Goal: Information Seeking & Learning: Learn about a topic

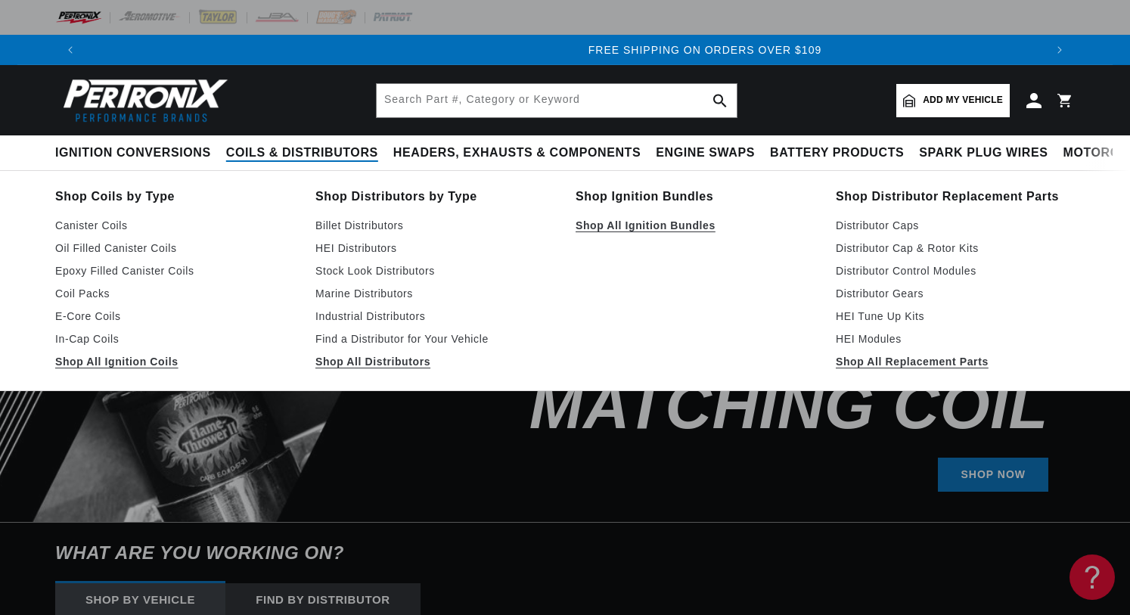
scroll to position [0, 1919]
click at [346, 223] on link "Billet Distributors" at bounding box center [434, 225] width 239 height 18
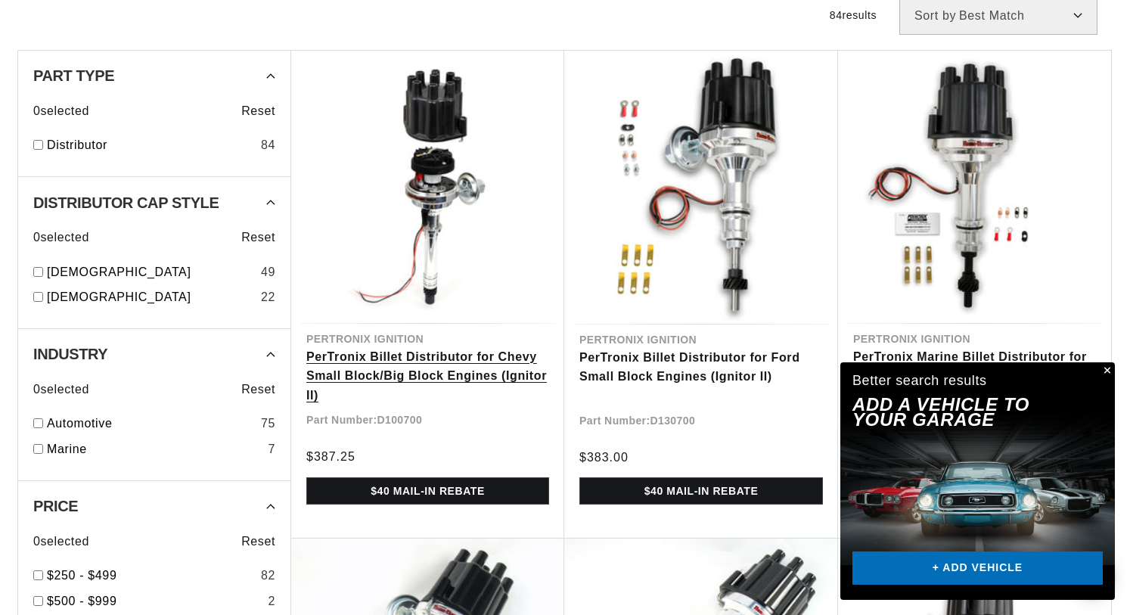
scroll to position [0, 1919]
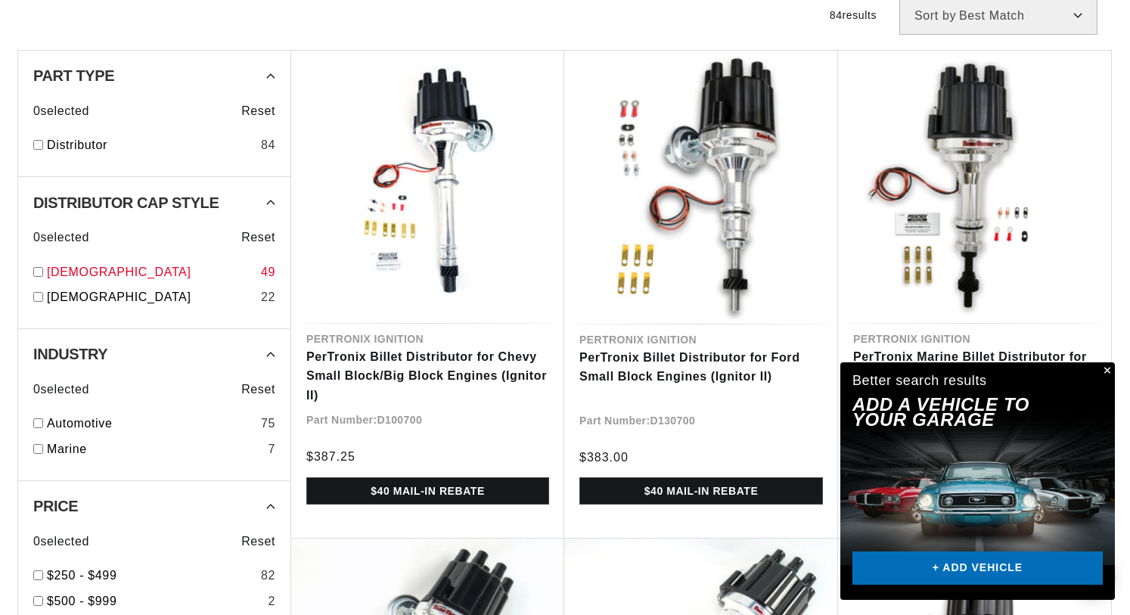
click at [39, 269] on input "checkbox" at bounding box center [38, 272] width 10 height 10
checkbox input "true"
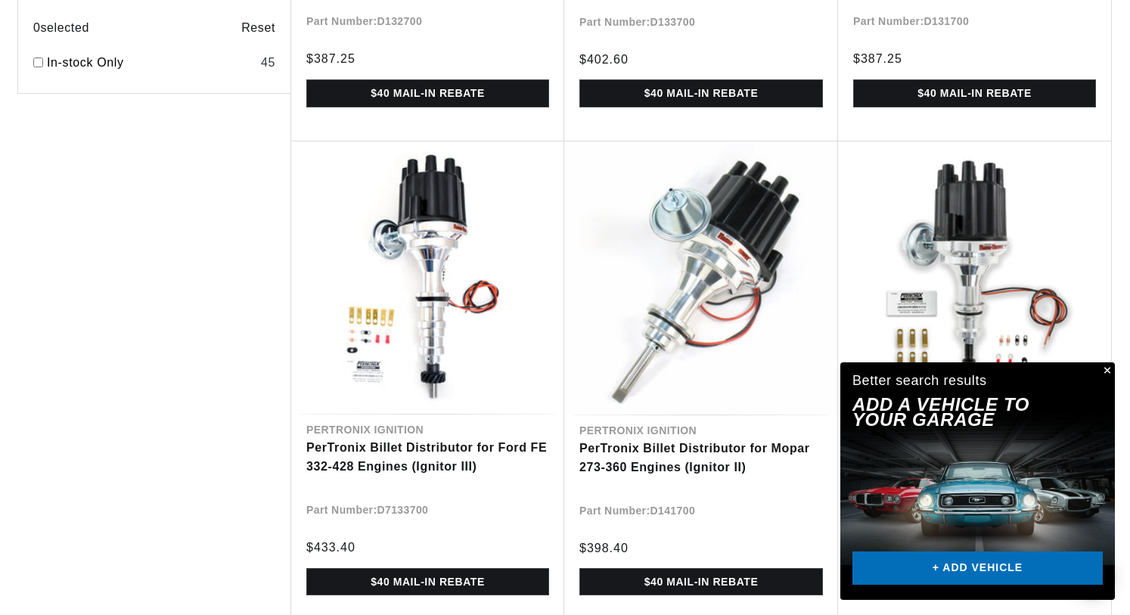
scroll to position [0, 959]
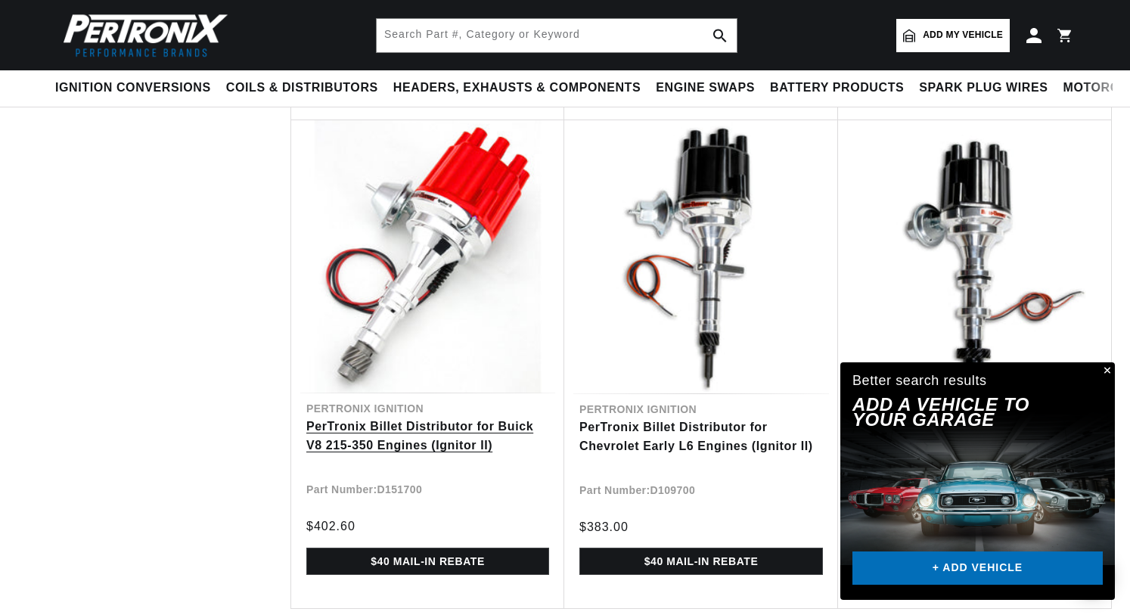
scroll to position [3892, 0]
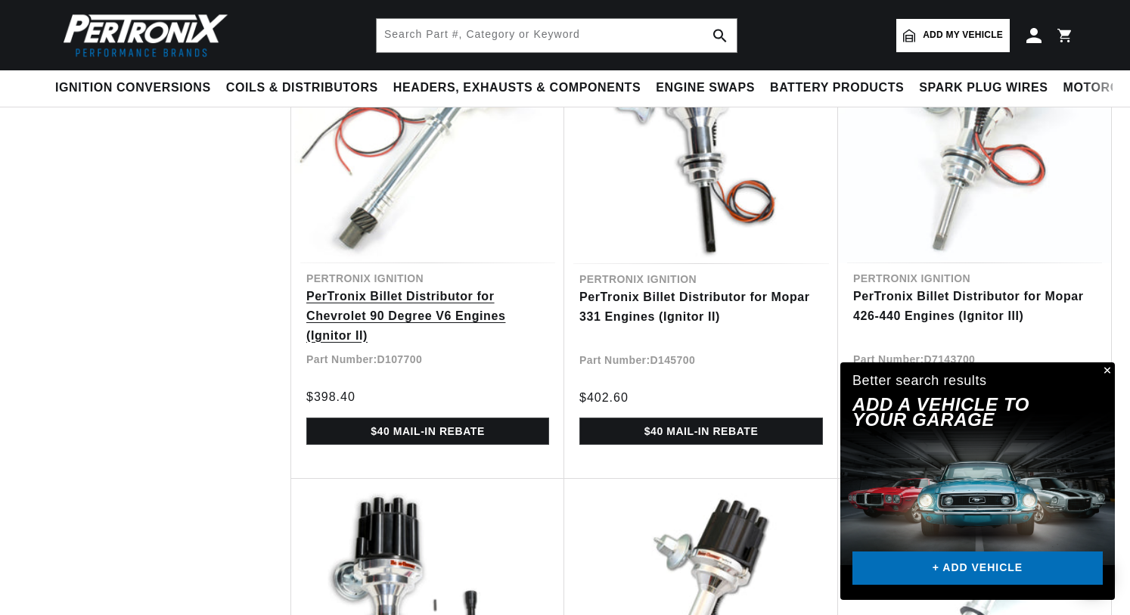
scroll to position [0, 959]
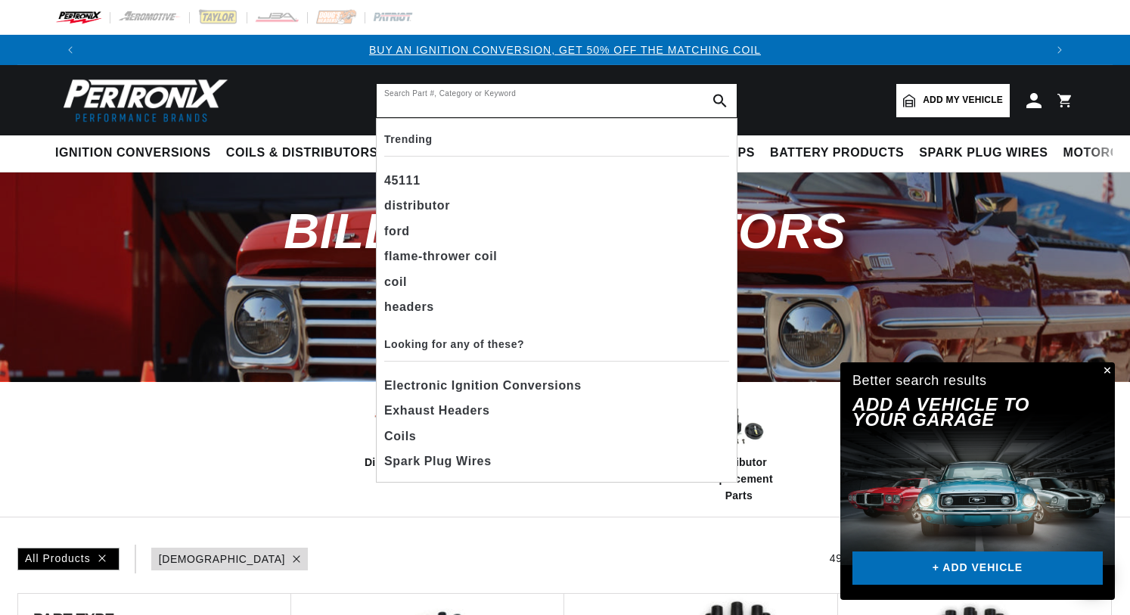
click at [505, 99] on input "text" at bounding box center [557, 100] width 360 height 33
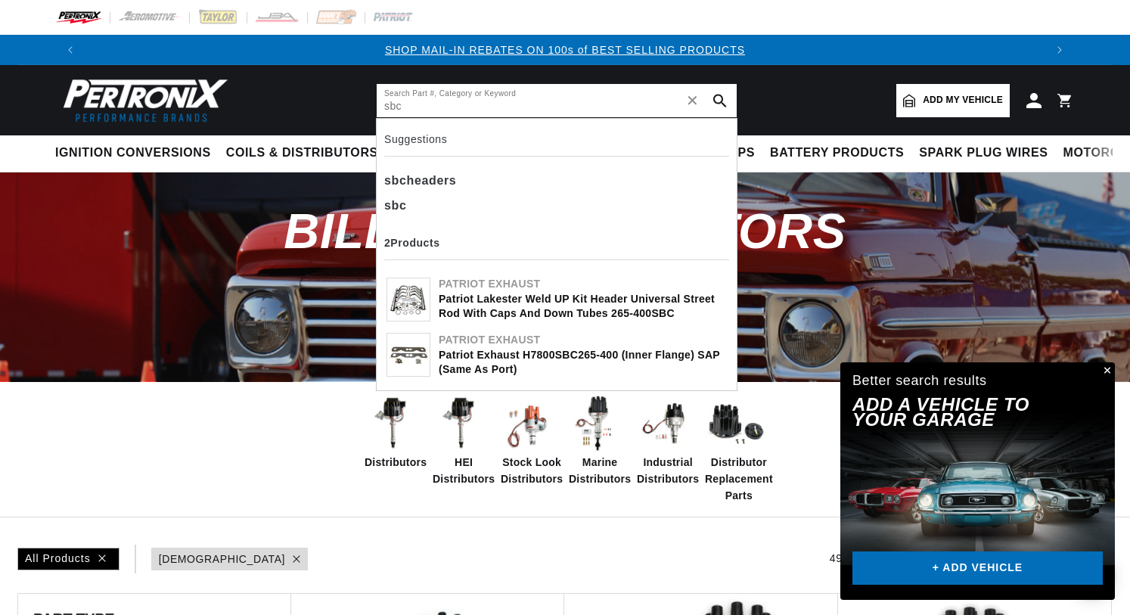
scroll to position [0, 1919]
drag, startPoint x: 505, startPoint y: 99, endPoint x: 409, endPoint y: 210, distance: 145.9
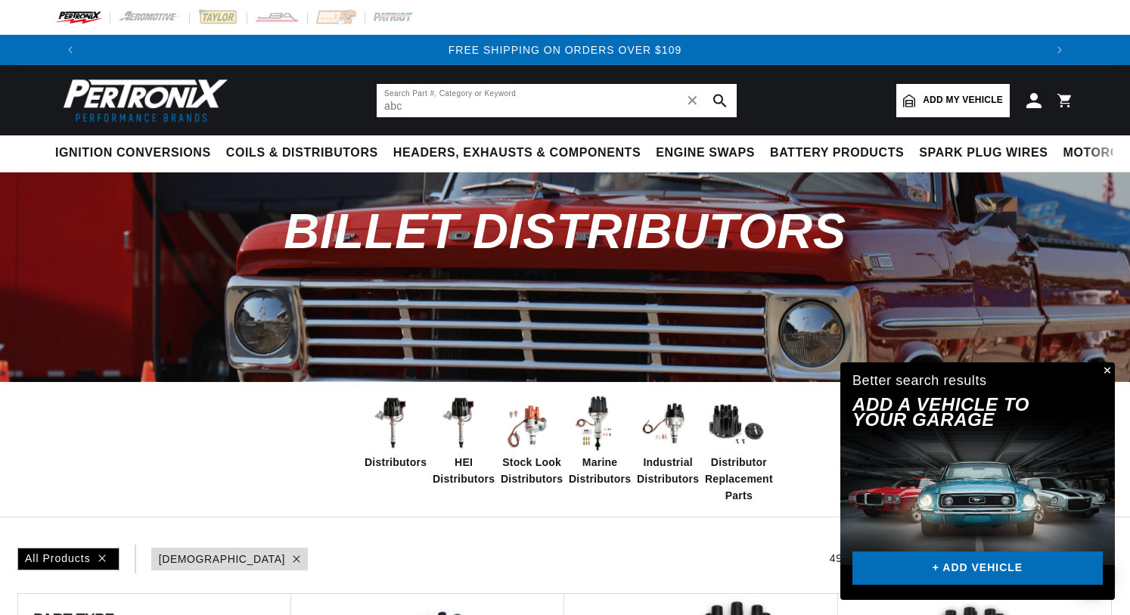
drag, startPoint x: 415, startPoint y: 110, endPoint x: 358, endPoint y: 104, distance: 57.0
click at [358, 104] on header "Ignition Conversions Back Ignition Conversions Shop by Feature" at bounding box center [564, 100] width 1095 height 70
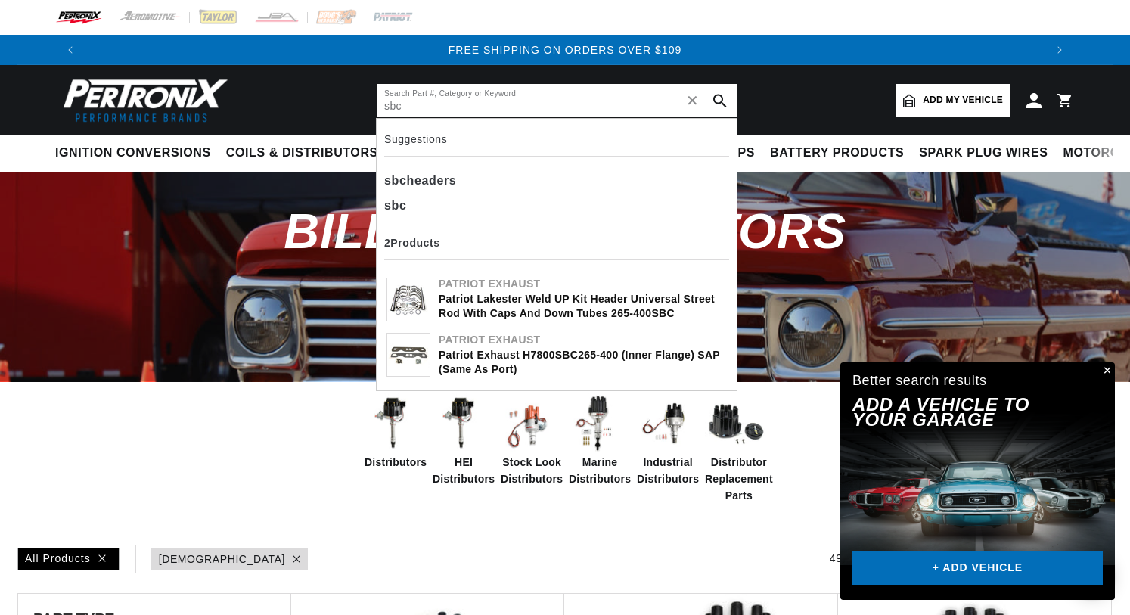
scroll to position [0, 0]
type input "sbc"
click at [402, 204] on b "sbc" at bounding box center [395, 205] width 23 height 13
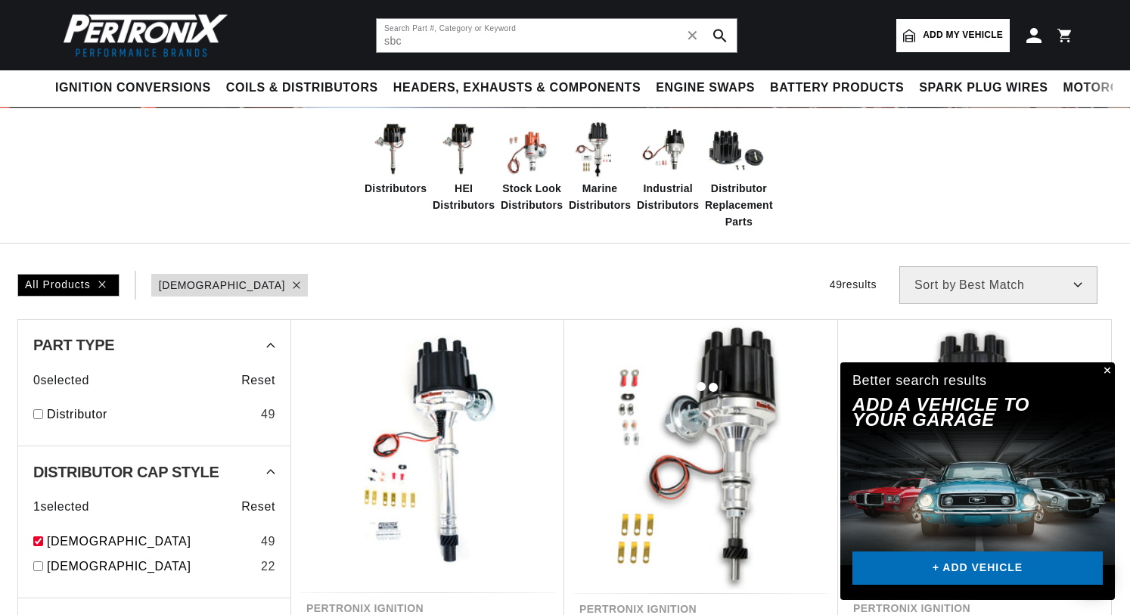
click at [946, 38] on div at bounding box center [565, 33] width 1130 height 615
checkbox input "false"
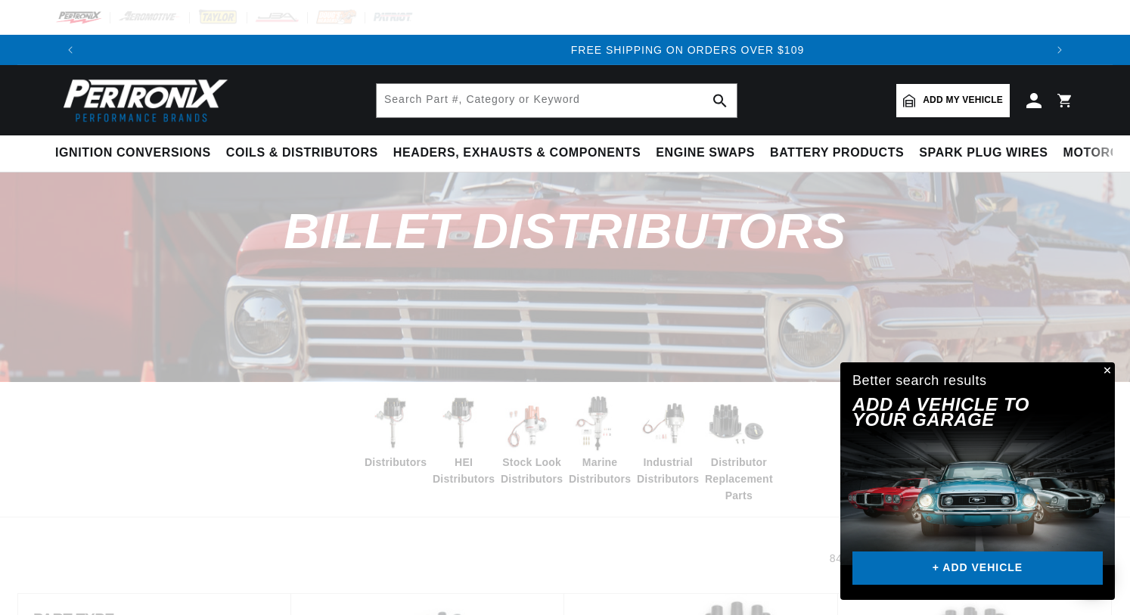
scroll to position [0, 1919]
click at [964, 98] on span "Add my vehicle" at bounding box center [963, 100] width 80 height 14
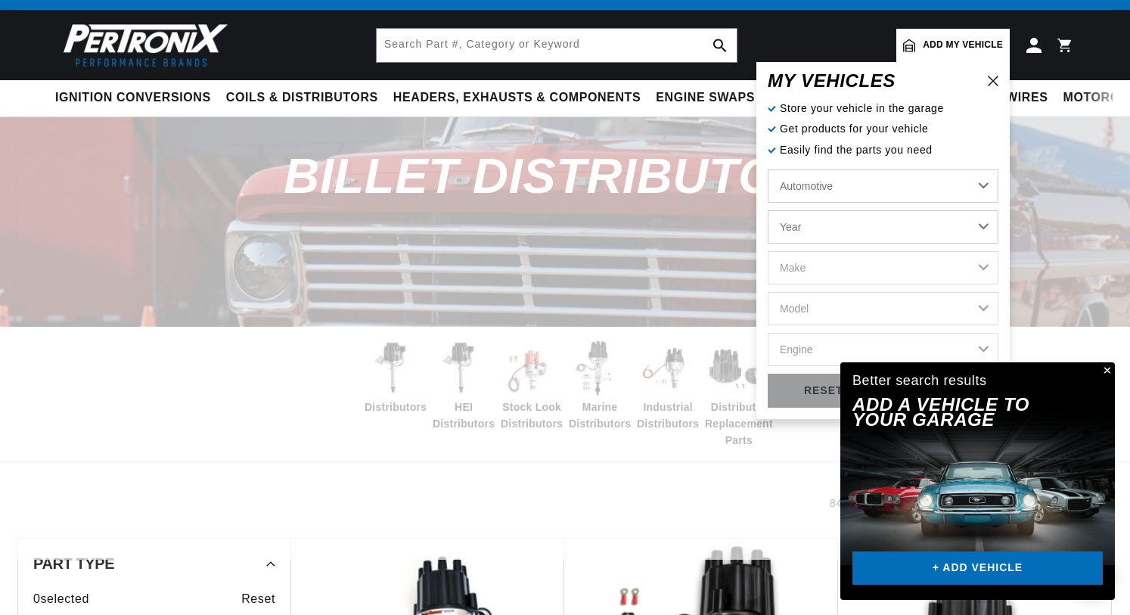
scroll to position [0, 0]
select select "1993"
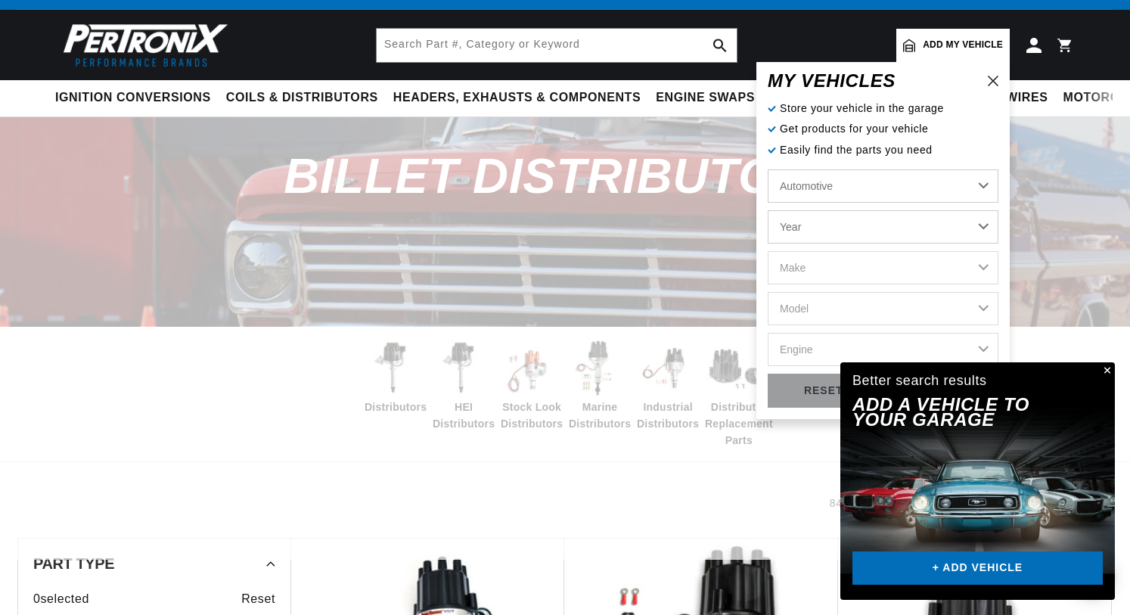
select select "1993"
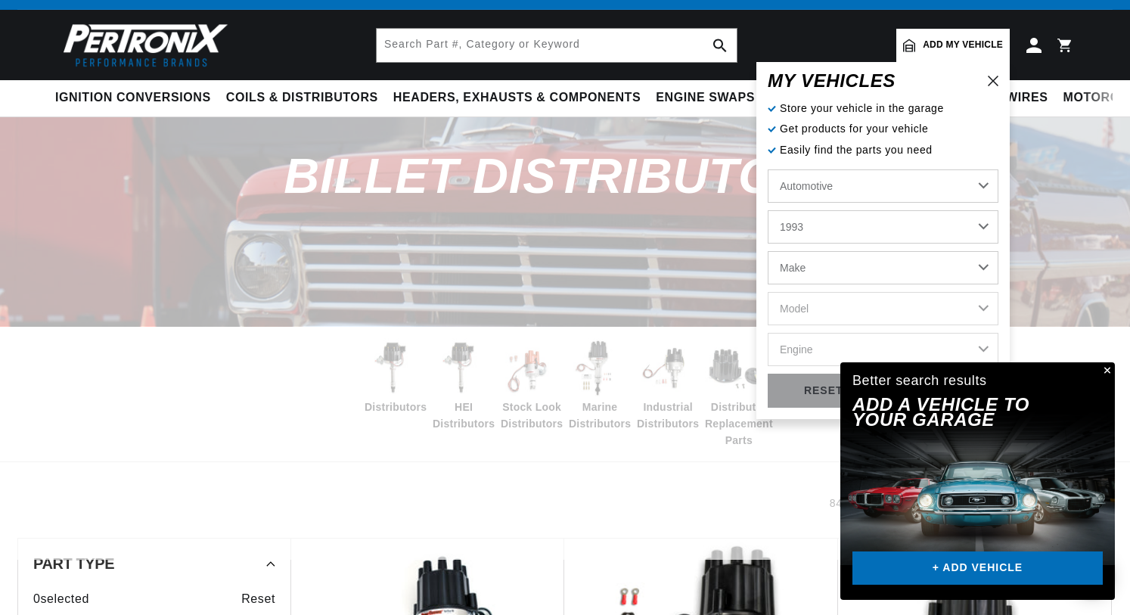
select select "Chevrolet"
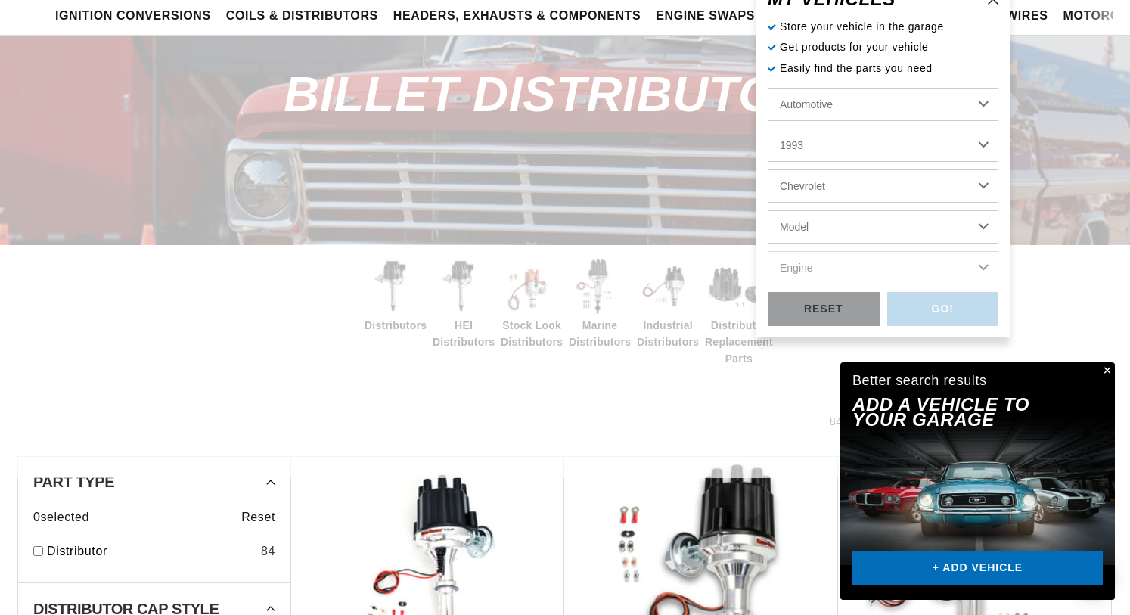
select select "1983"
select select "C10"
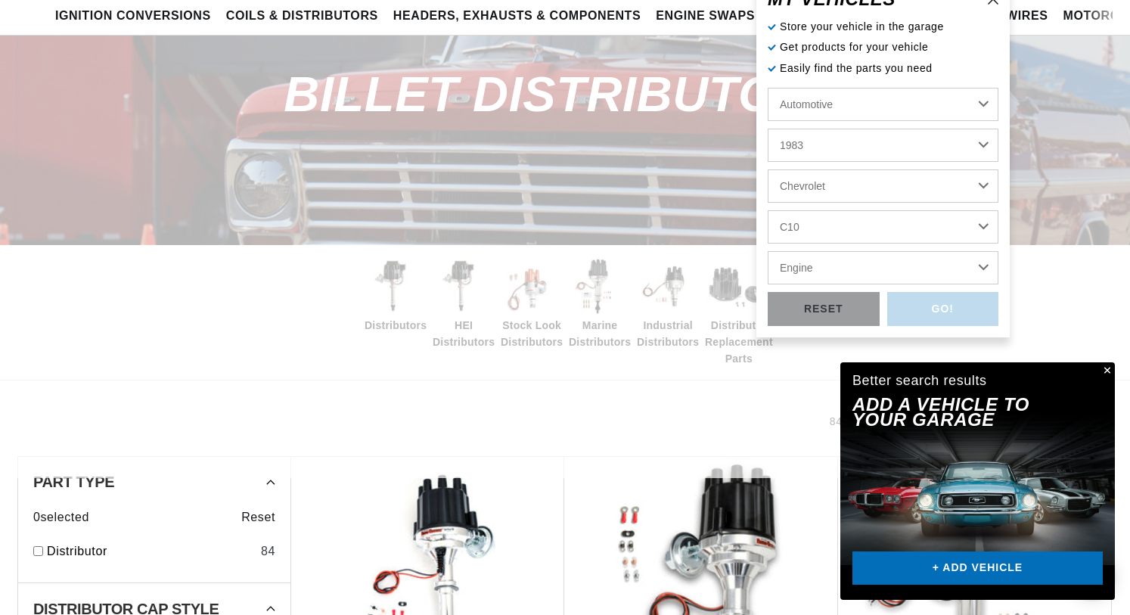
select select "5.7L"
click at [962, 306] on div "GO!" at bounding box center [943, 309] width 112 height 34
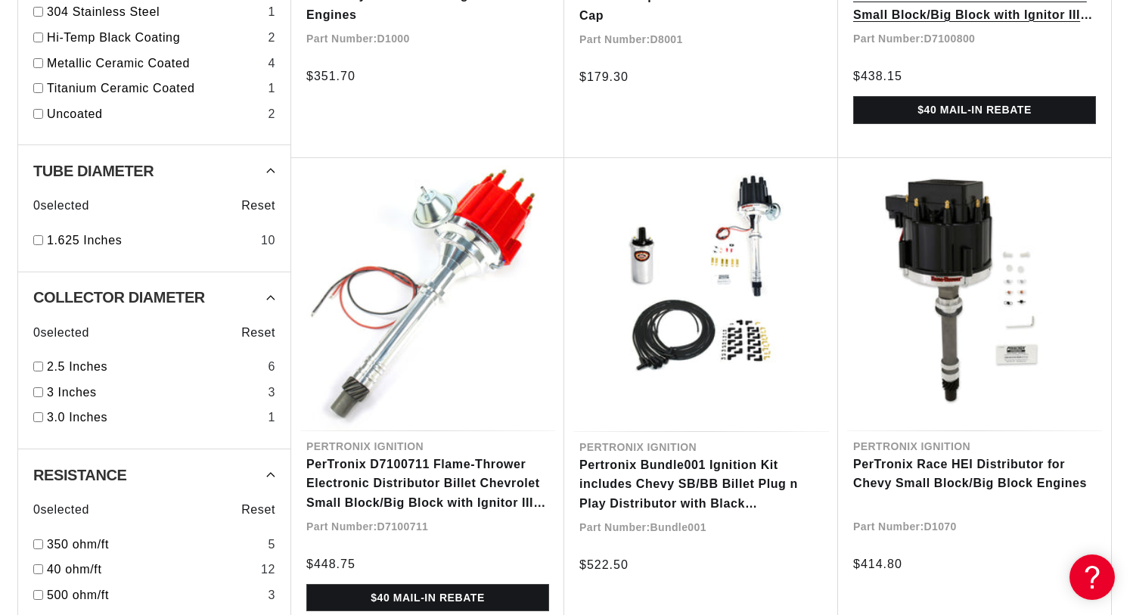
scroll to position [1104, 0]
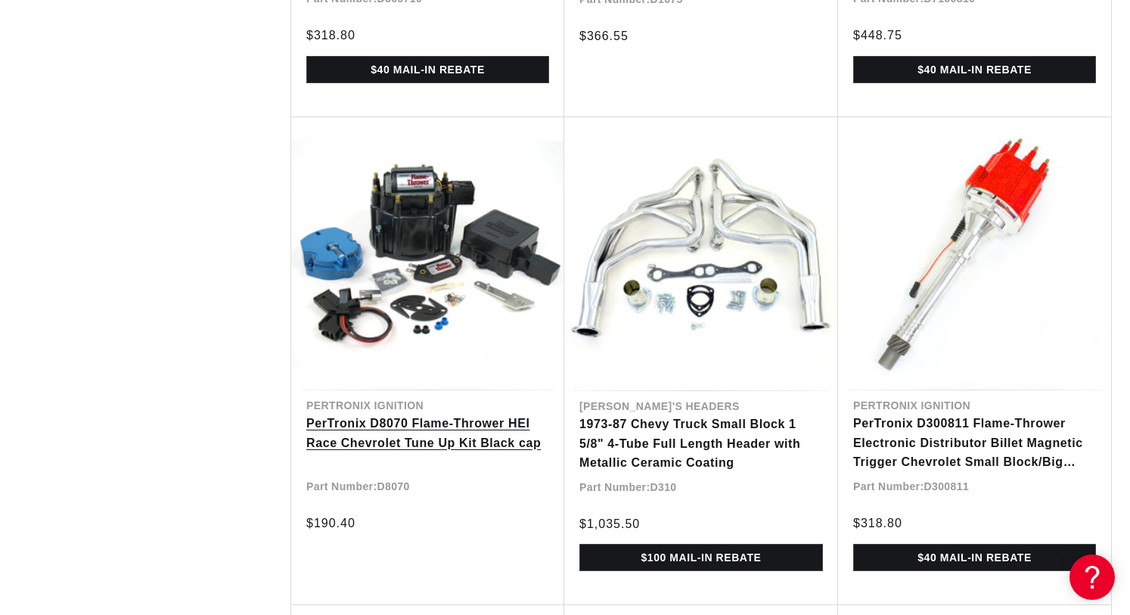
scroll to position [0, 1919]
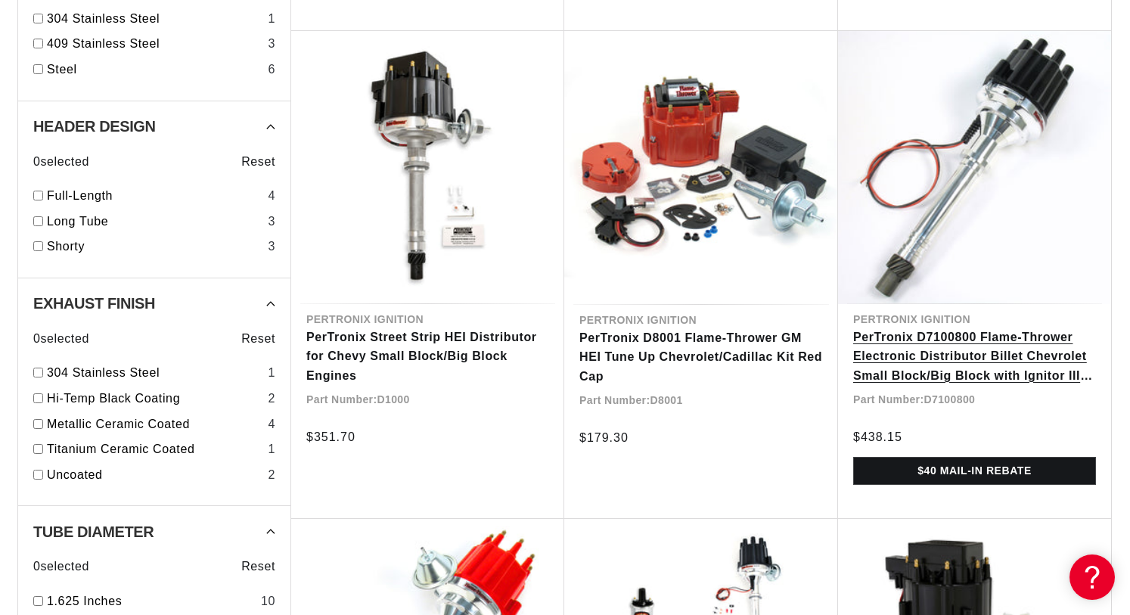
scroll to position [0, 959]
click at [929, 355] on link "PerTronix D7100800 Flame-Thrower Electronic Distributor Billet Chevrolet Small …" at bounding box center [974, 357] width 243 height 58
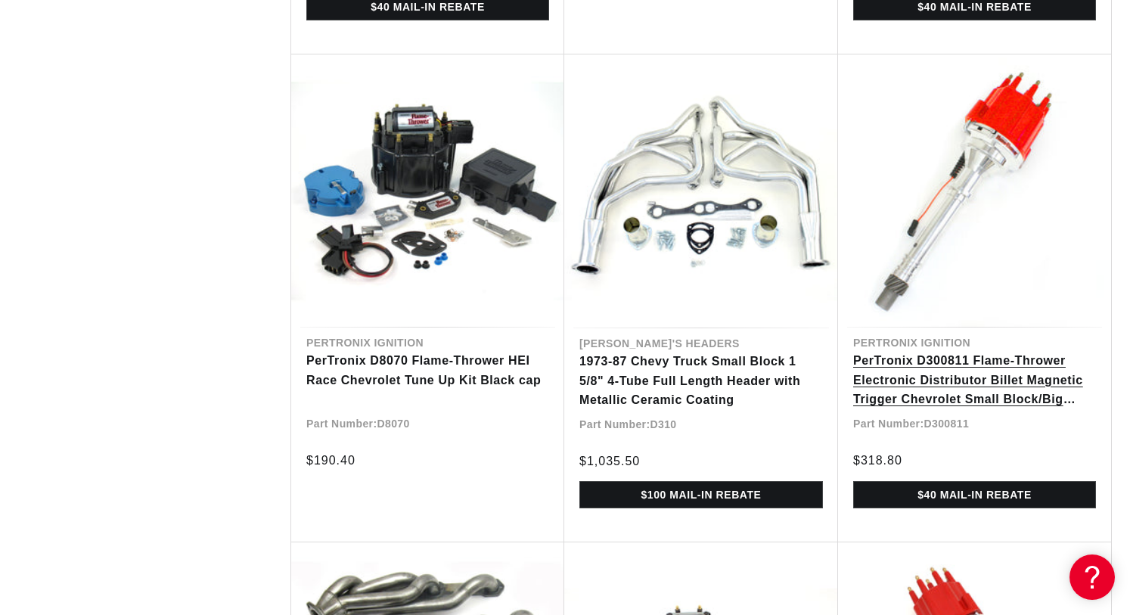
scroll to position [3161, 0]
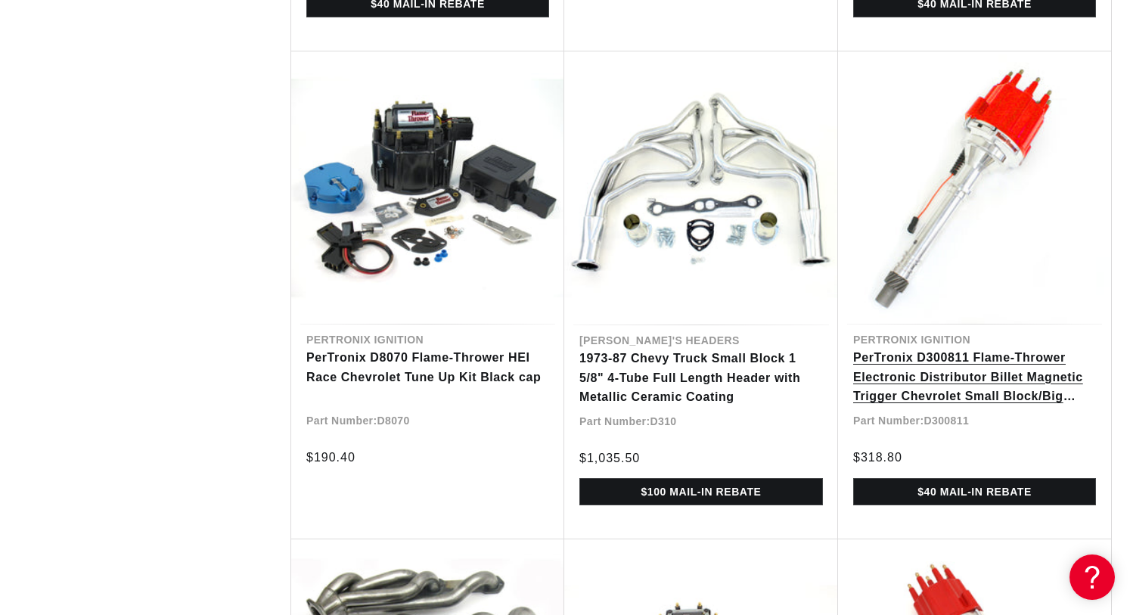
click at [953, 371] on link "PerTronix D300811 Flame-Thrower Electronic Distributor Billet Magnetic Trigger …" at bounding box center [974, 377] width 243 height 58
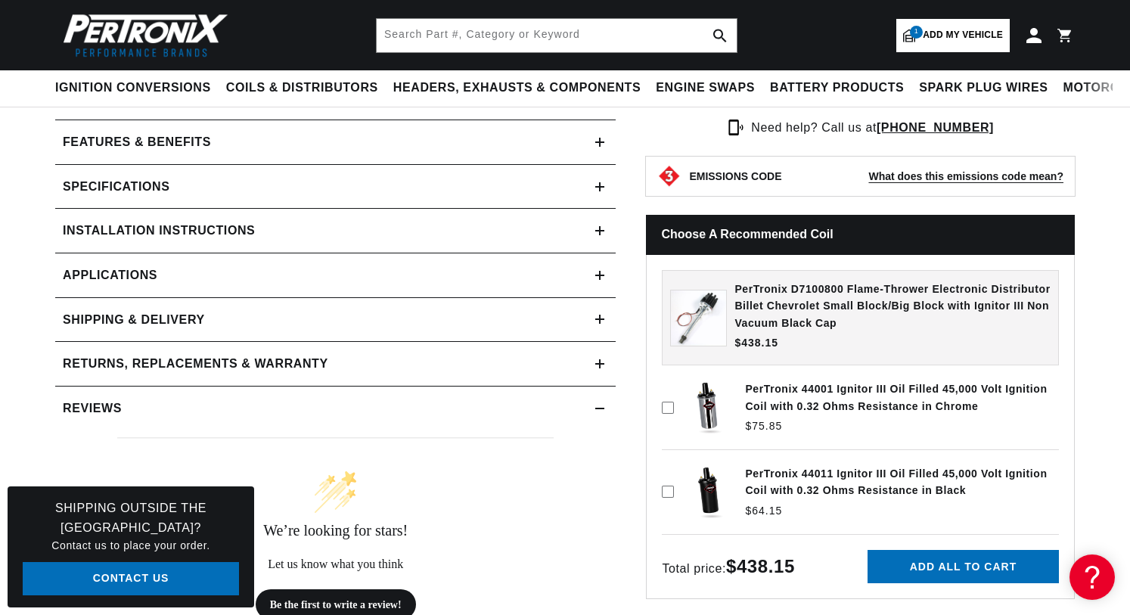
scroll to position [619, 0]
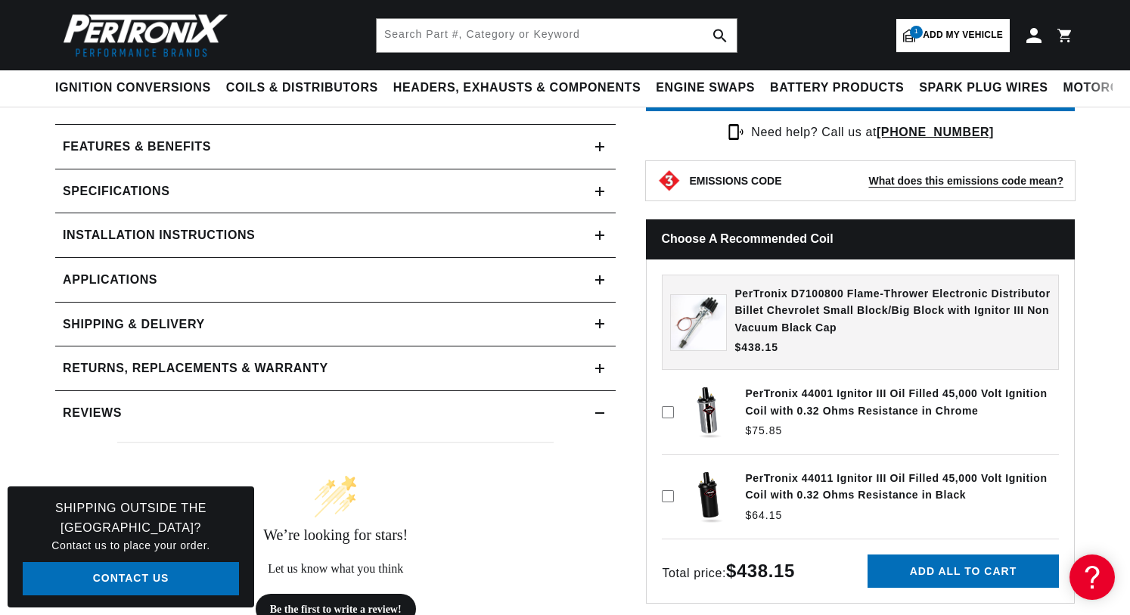
click at [598, 190] on icon at bounding box center [599, 191] width 9 height 9
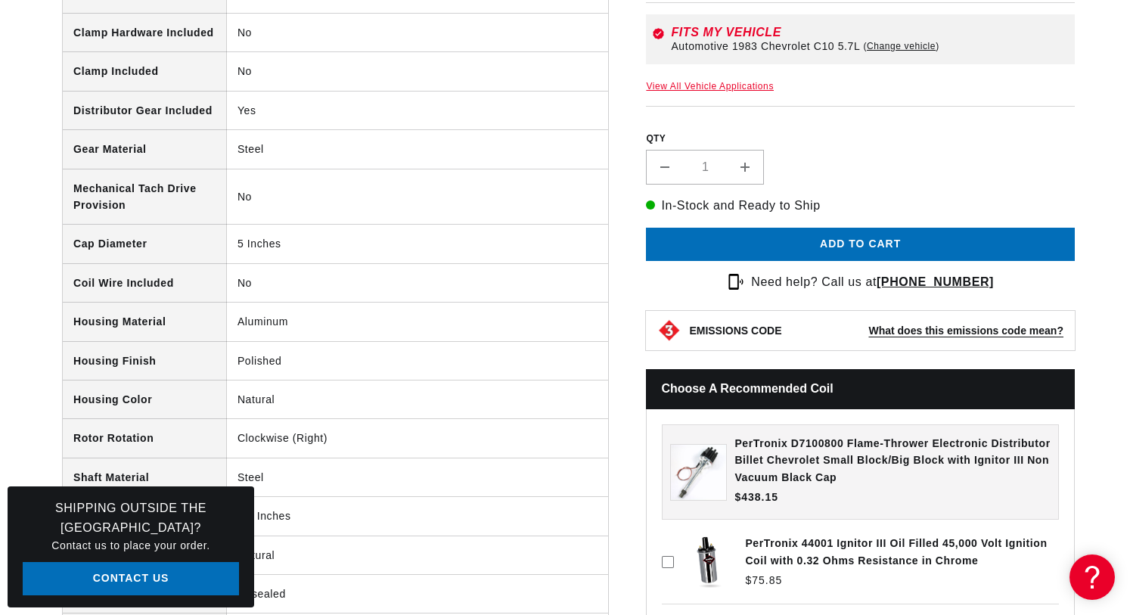
scroll to position [0, 0]
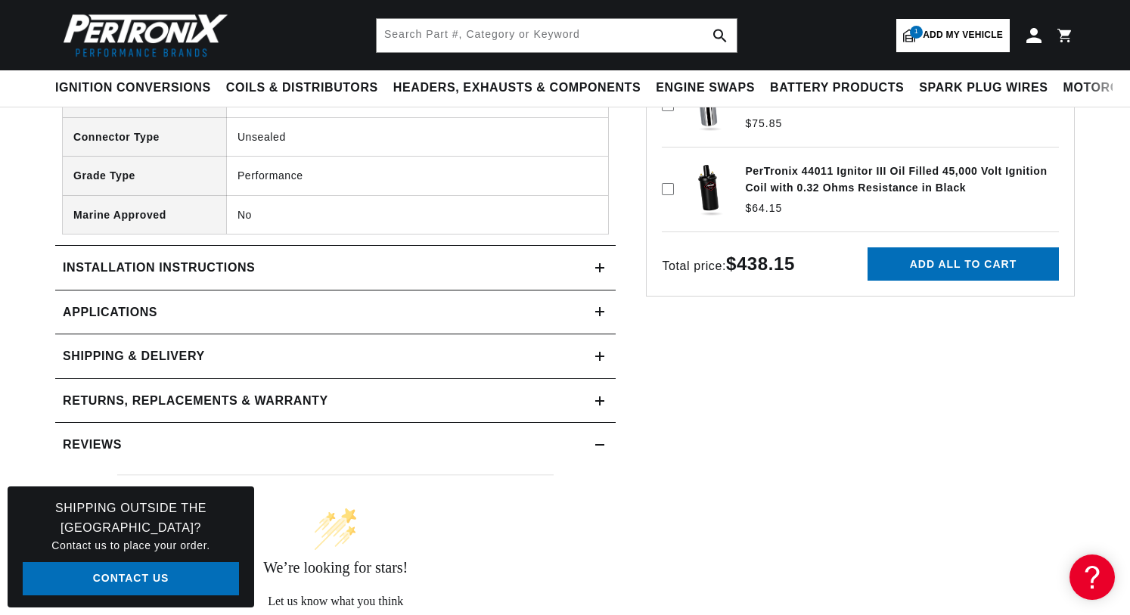
click at [598, 263] on icon at bounding box center [599, 267] width 9 height 9
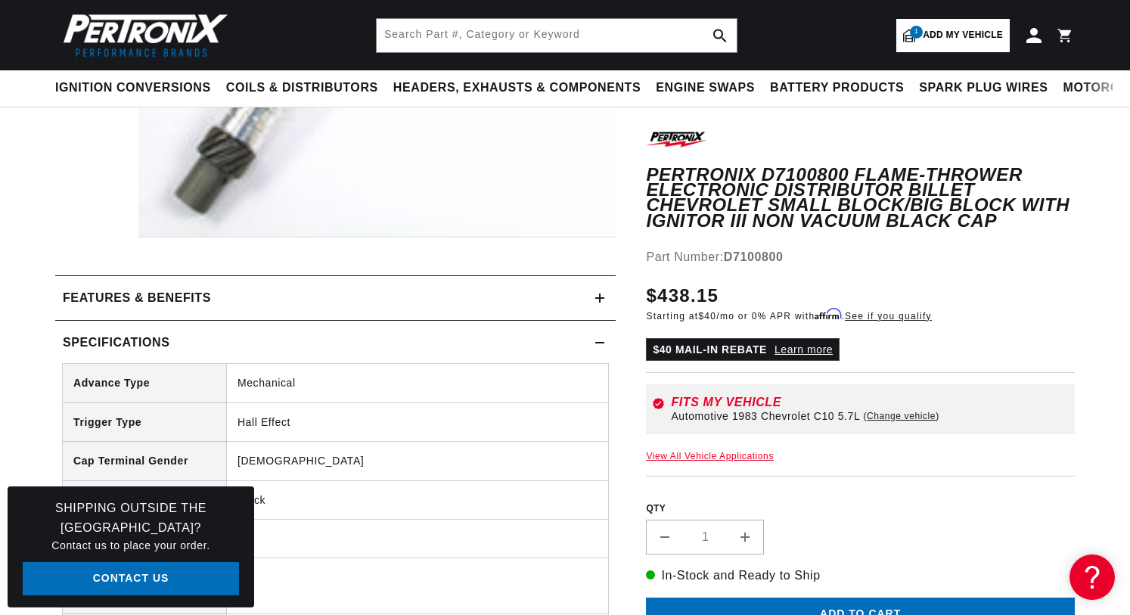
click at [595, 296] on div "Features & Benefits" at bounding box center [325, 298] width 540 height 20
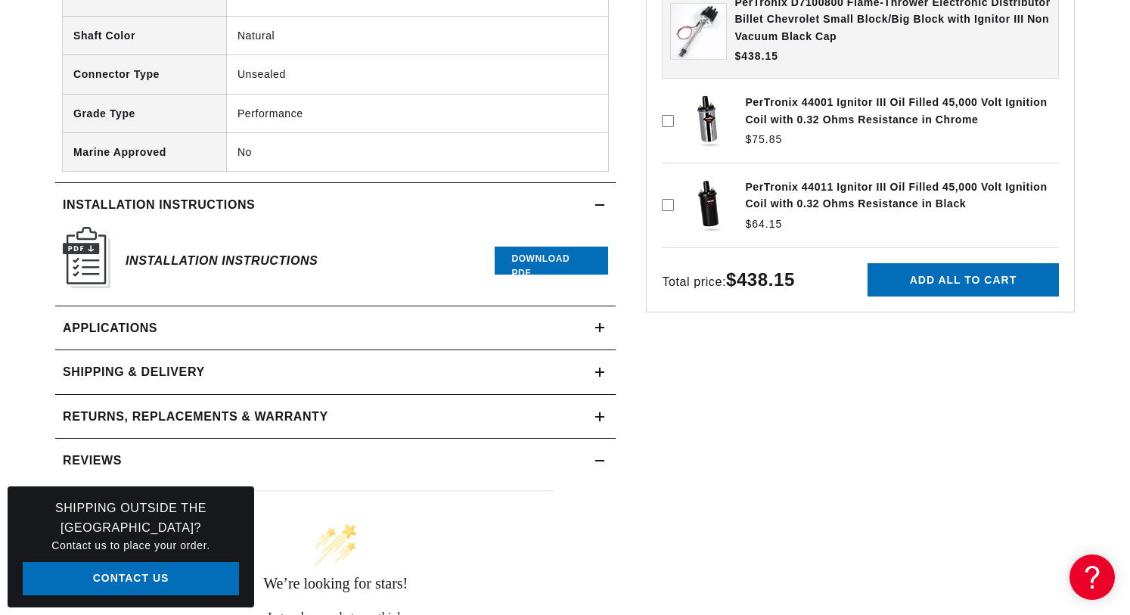
click at [562, 247] on link "Download PDF" at bounding box center [551, 261] width 113 height 28
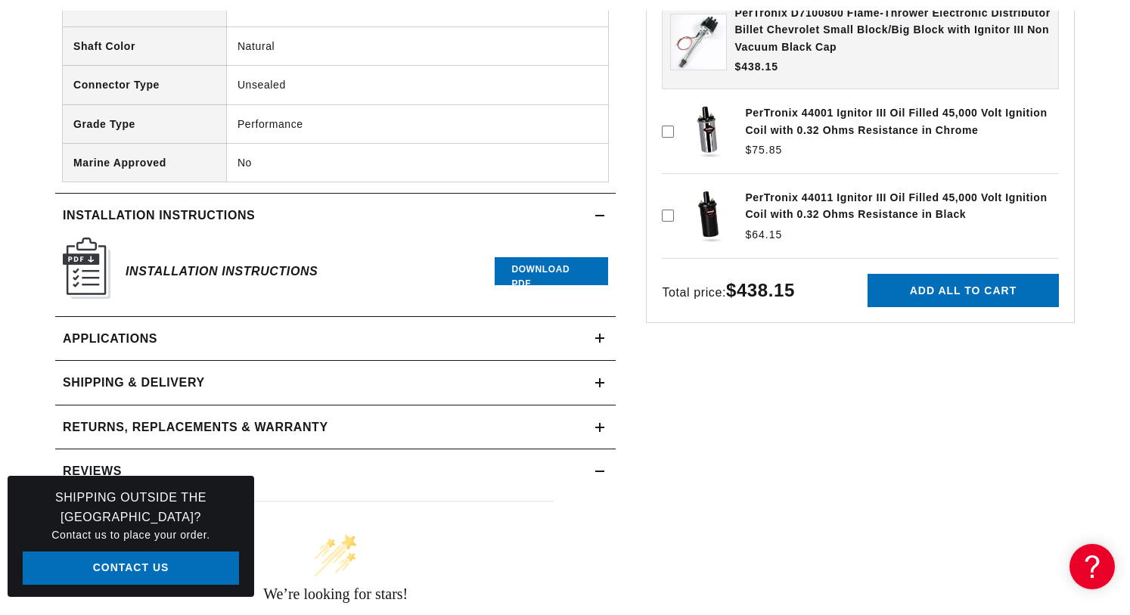
scroll to position [0, 1919]
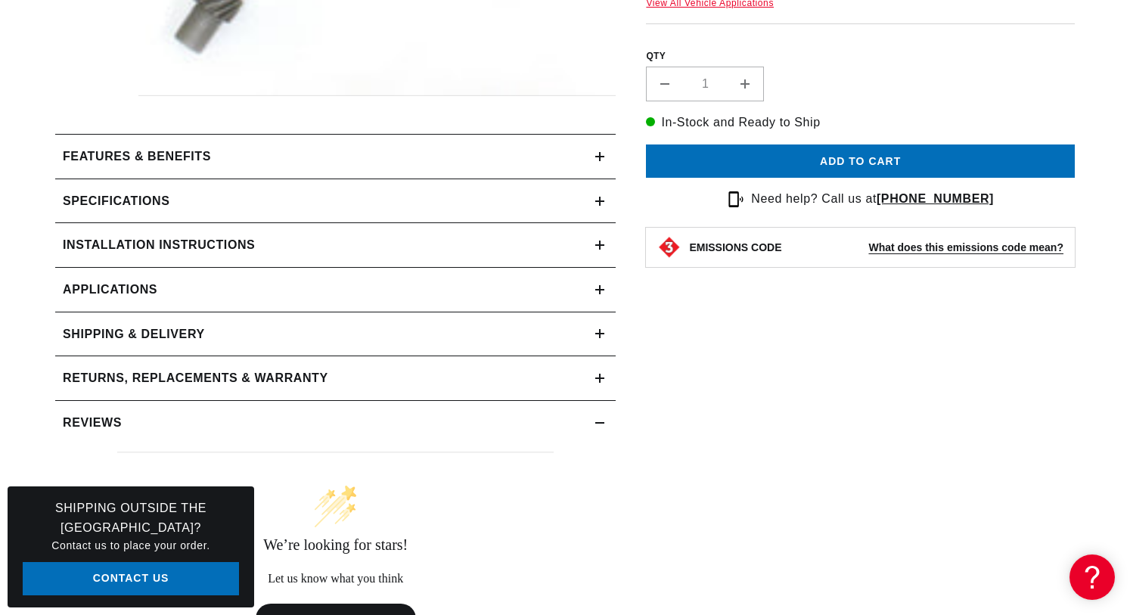
scroll to position [610, 0]
click at [594, 156] on div "Features & Benefits" at bounding box center [325, 156] width 540 height 20
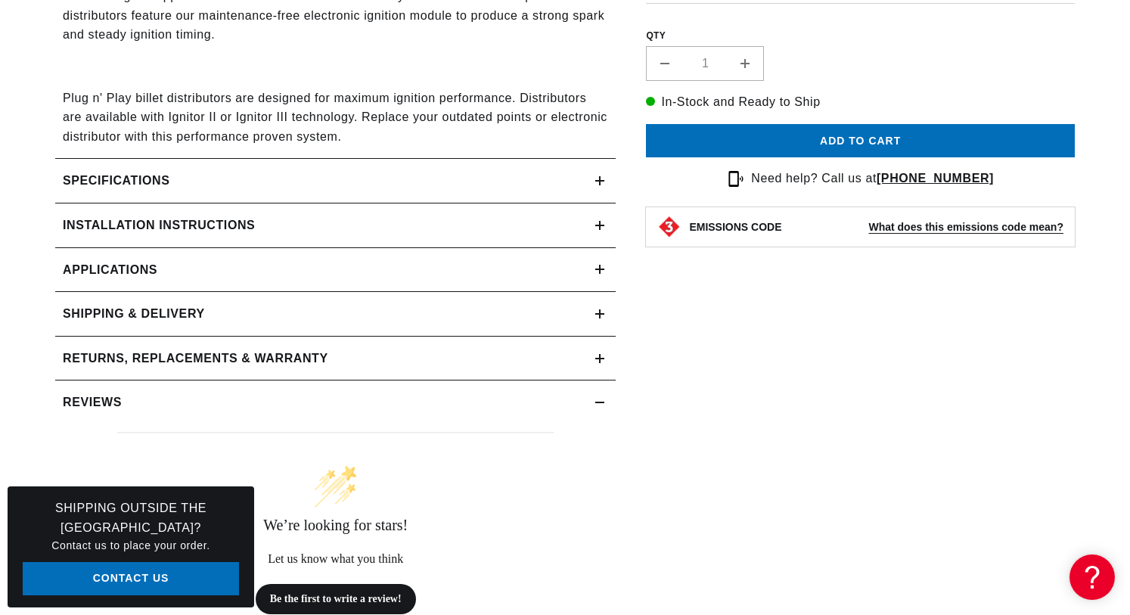
scroll to position [1053, 0]
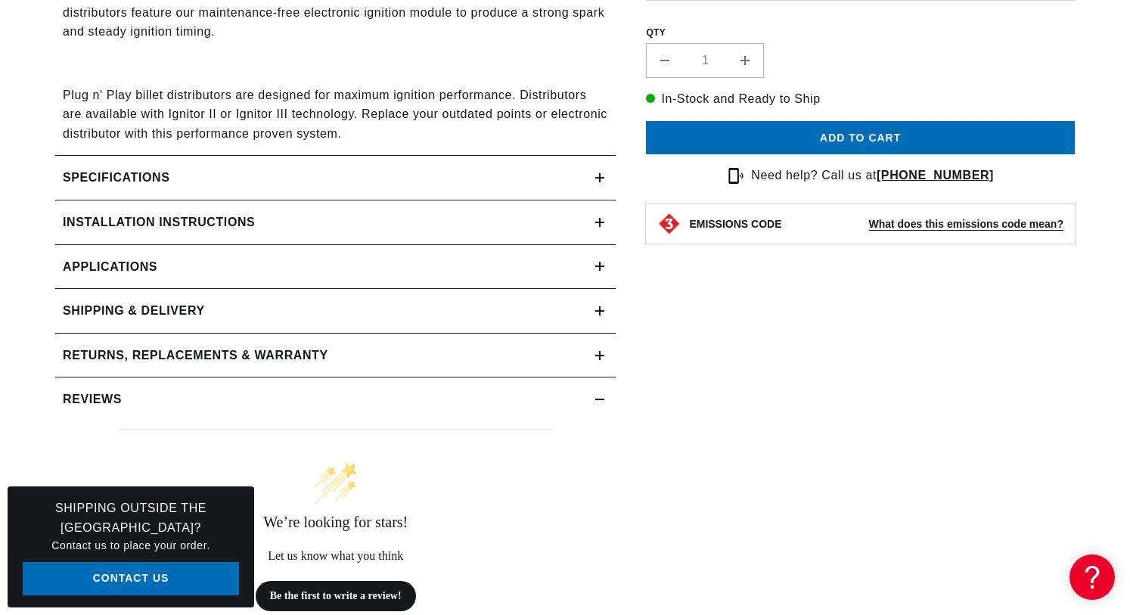
click at [602, 165] on summary "Specifications" at bounding box center [335, 178] width 561 height 44
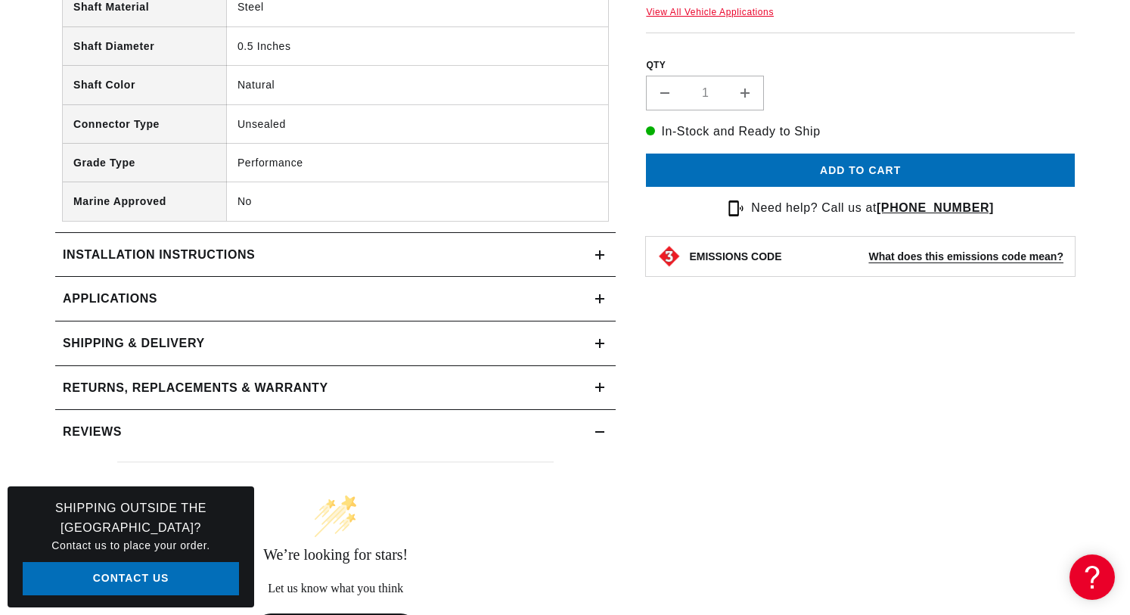
scroll to position [2154, 1]
click at [600, 255] on icon at bounding box center [599, 255] width 9 height 0
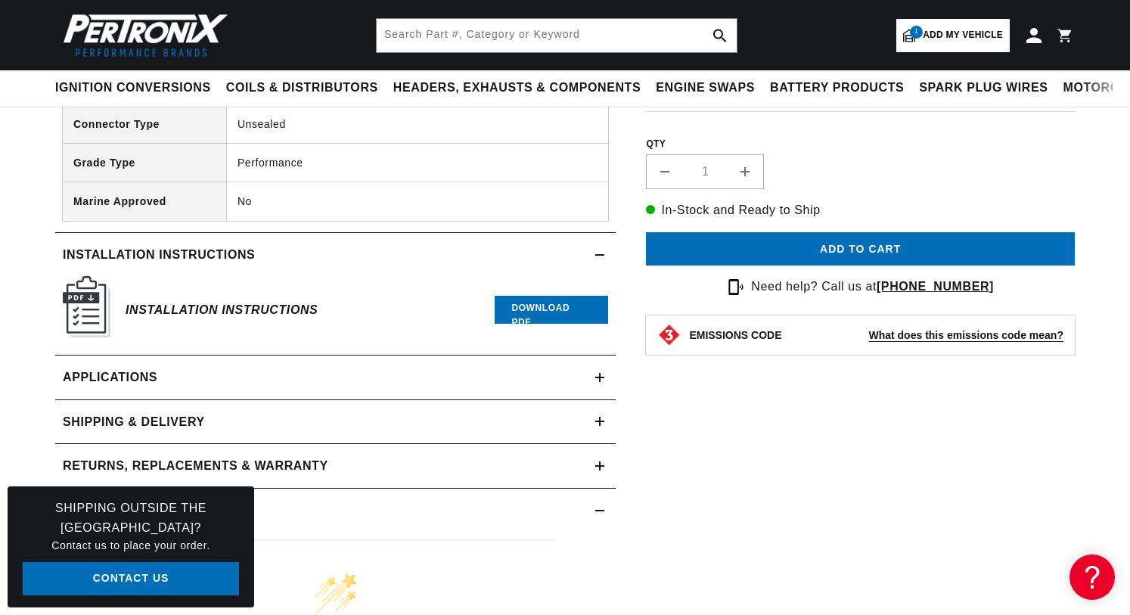
scroll to position [2154, 0]
click at [561, 296] on link "Download PDF" at bounding box center [551, 310] width 113 height 28
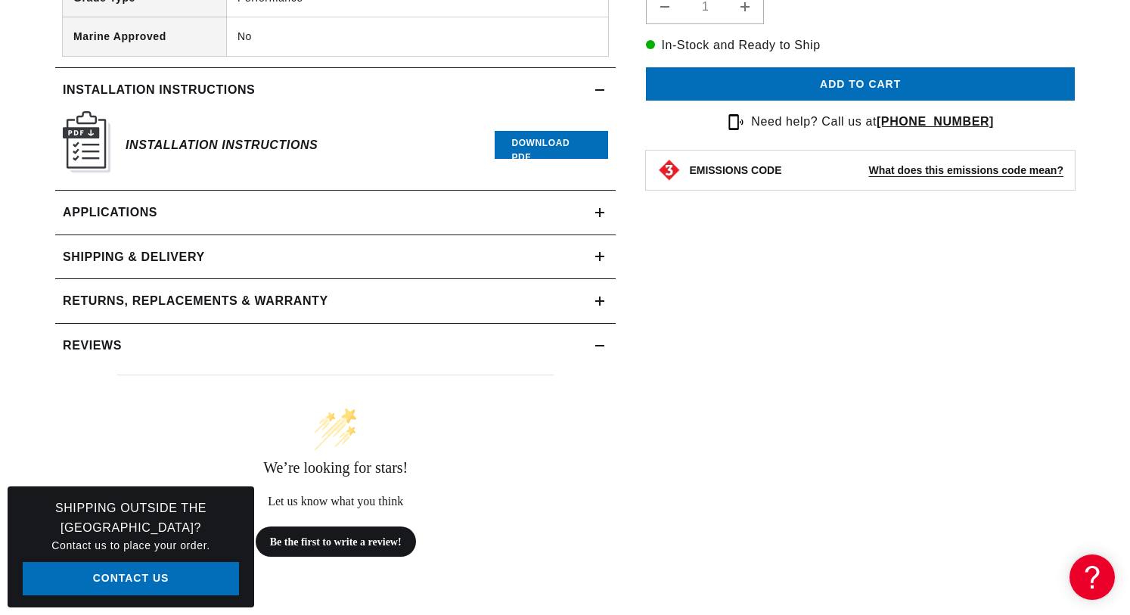
scroll to position [2322, 0]
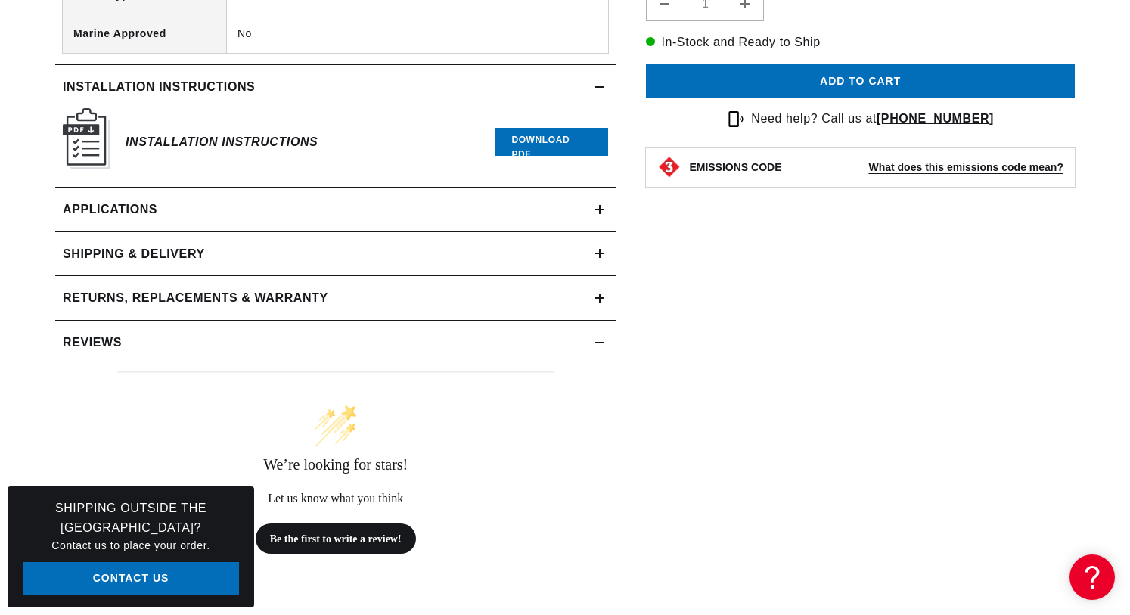
click at [597, 200] on link "Applications" at bounding box center [335, 210] width 561 height 45
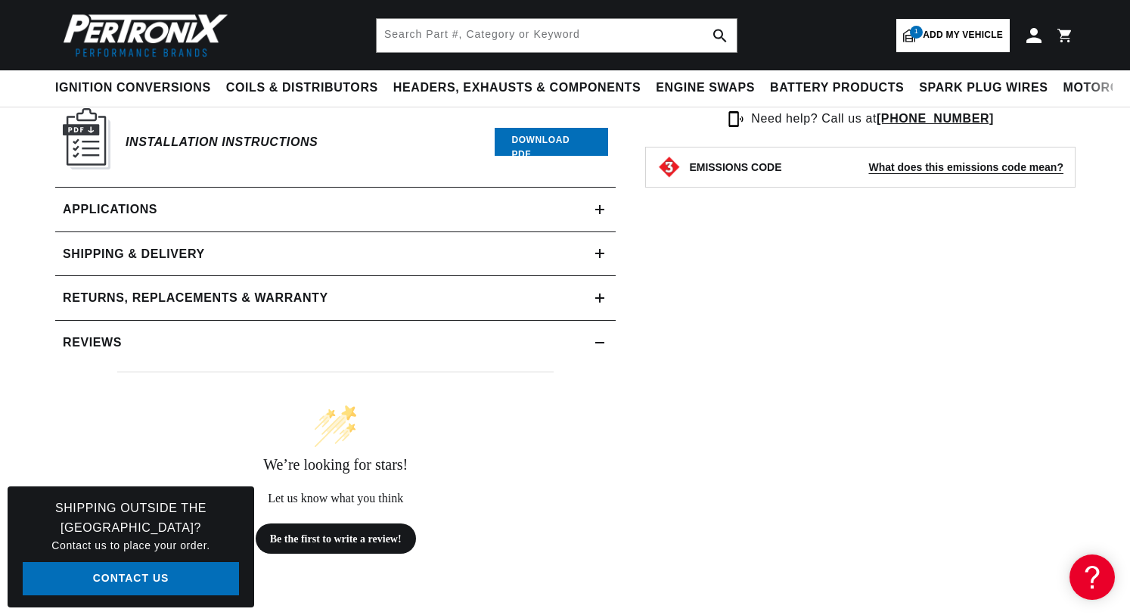
click at [606, 325] on summary "Reviews" at bounding box center [335, 343] width 561 height 44
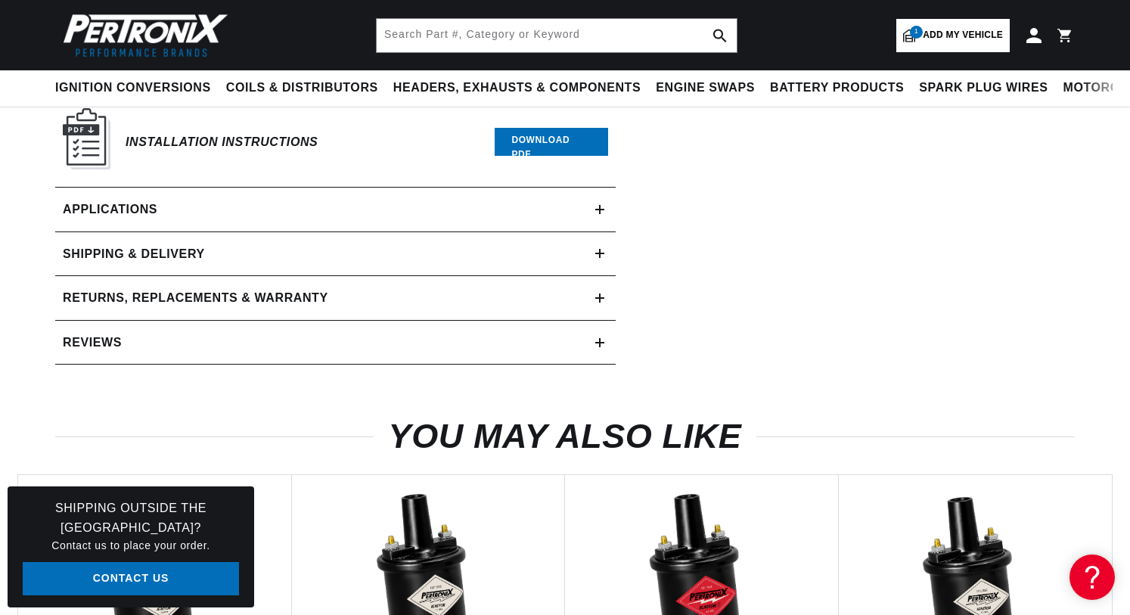
click at [606, 325] on summary "Reviews" at bounding box center [335, 343] width 561 height 44
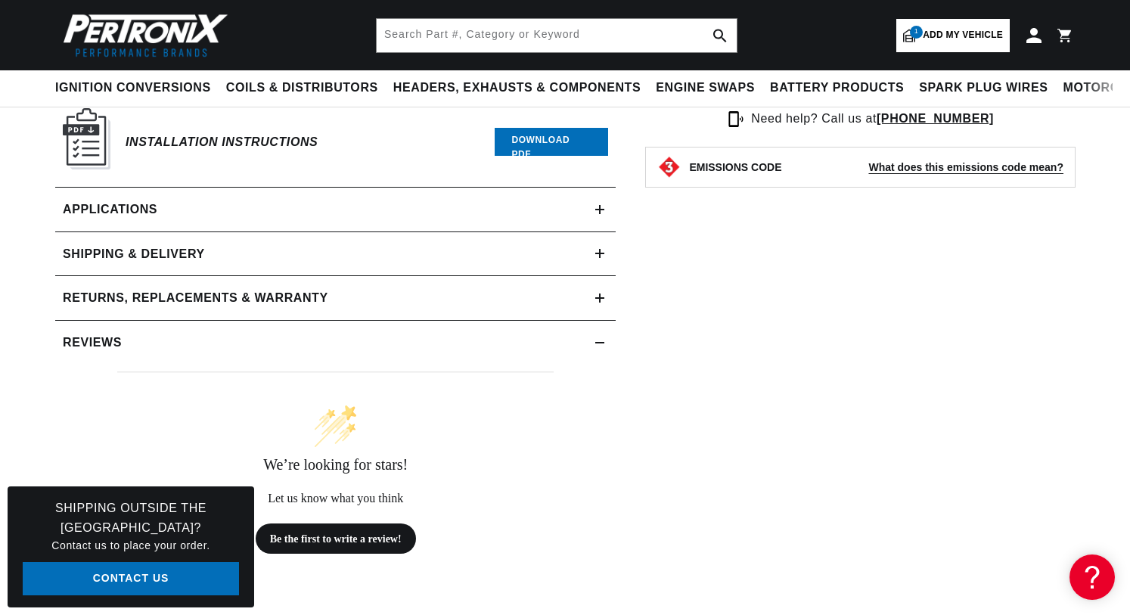
click at [606, 325] on summary "Reviews" at bounding box center [335, 343] width 561 height 44
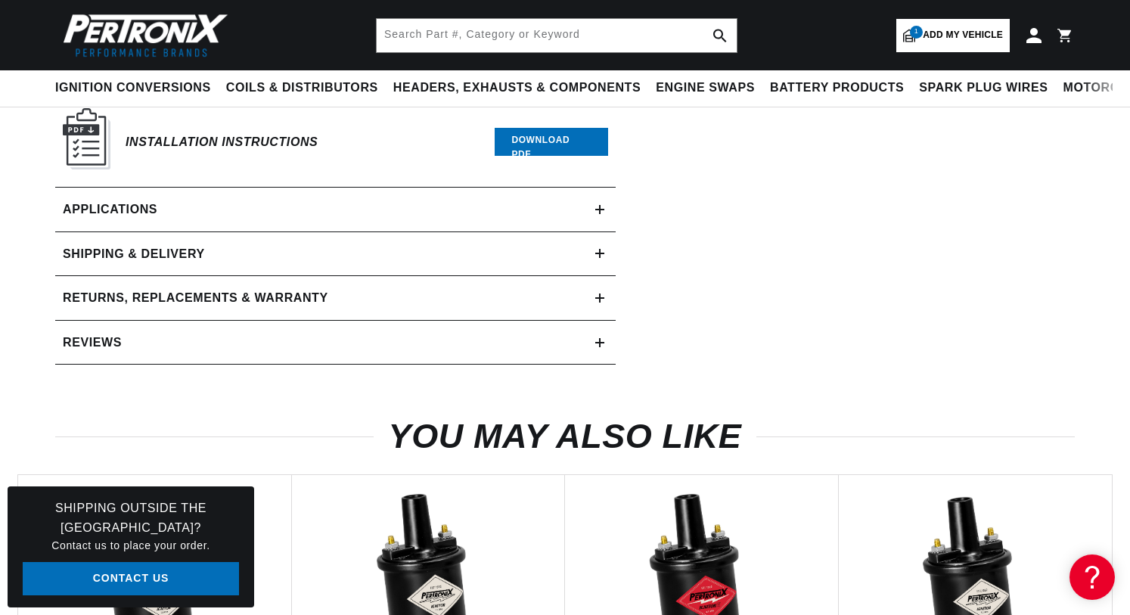
click at [597, 294] on icon at bounding box center [599, 298] width 9 height 9
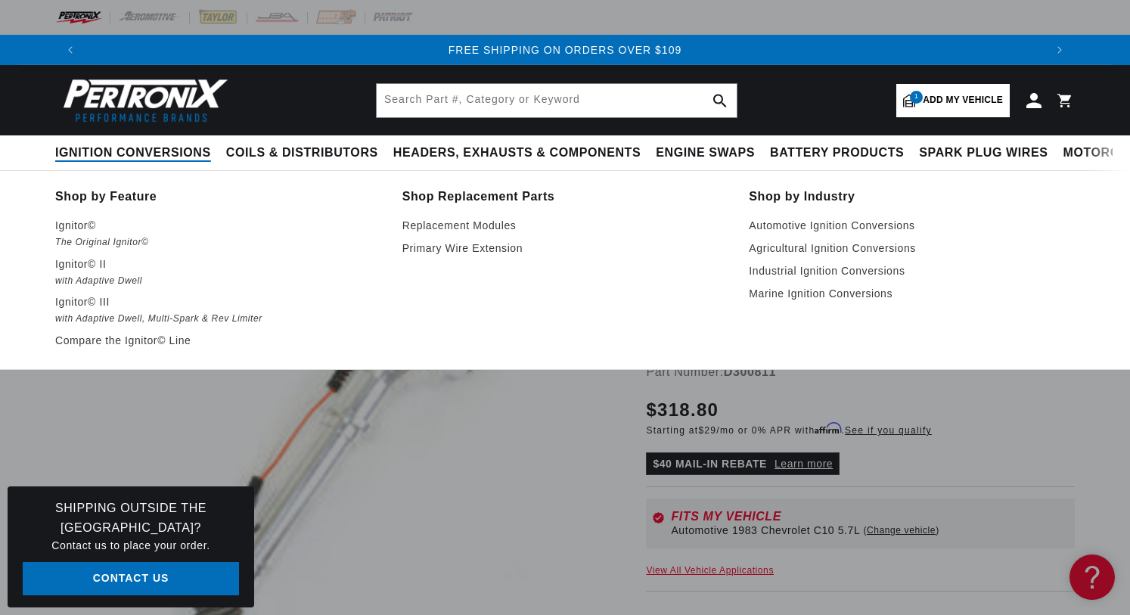
click at [144, 152] on span "Ignition Conversions" at bounding box center [133, 153] width 156 height 16
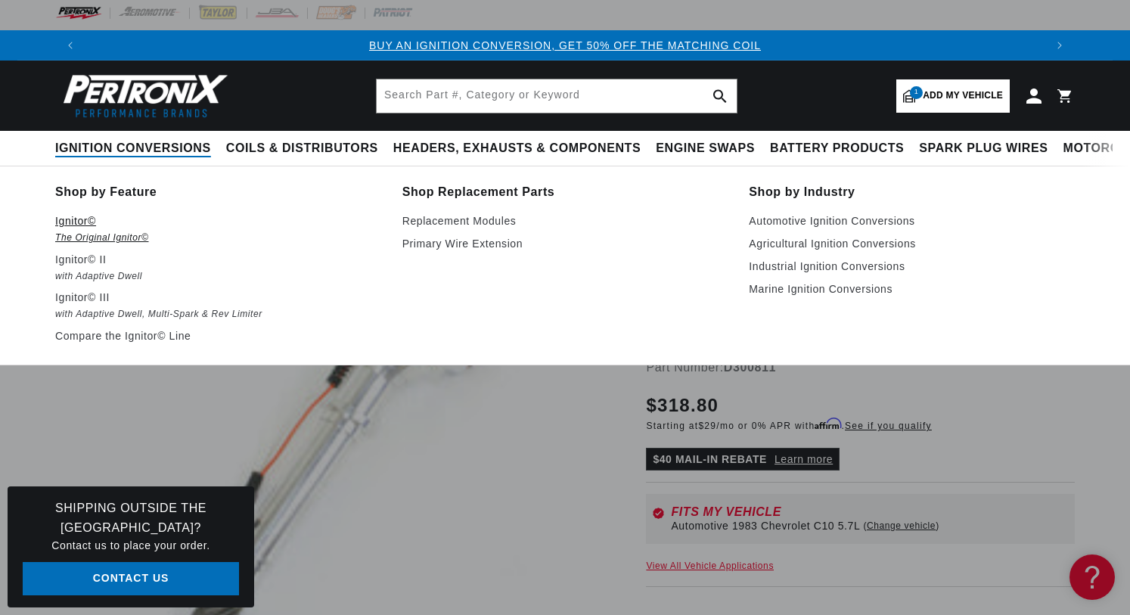
click at [76, 225] on p "Ignitor©" at bounding box center [218, 221] width 326 height 18
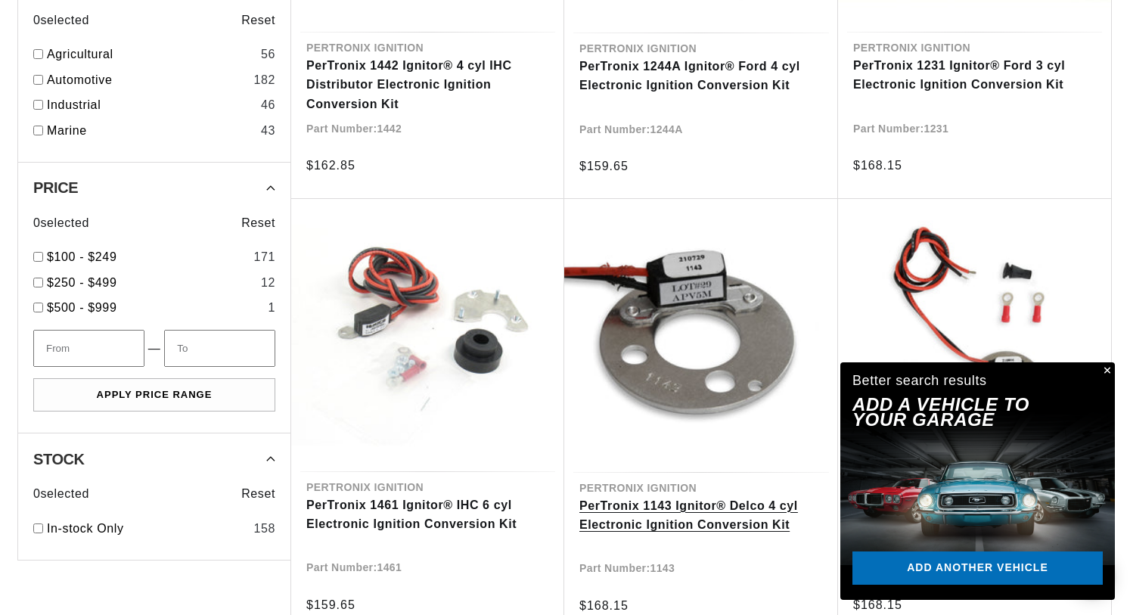
scroll to position [0, 959]
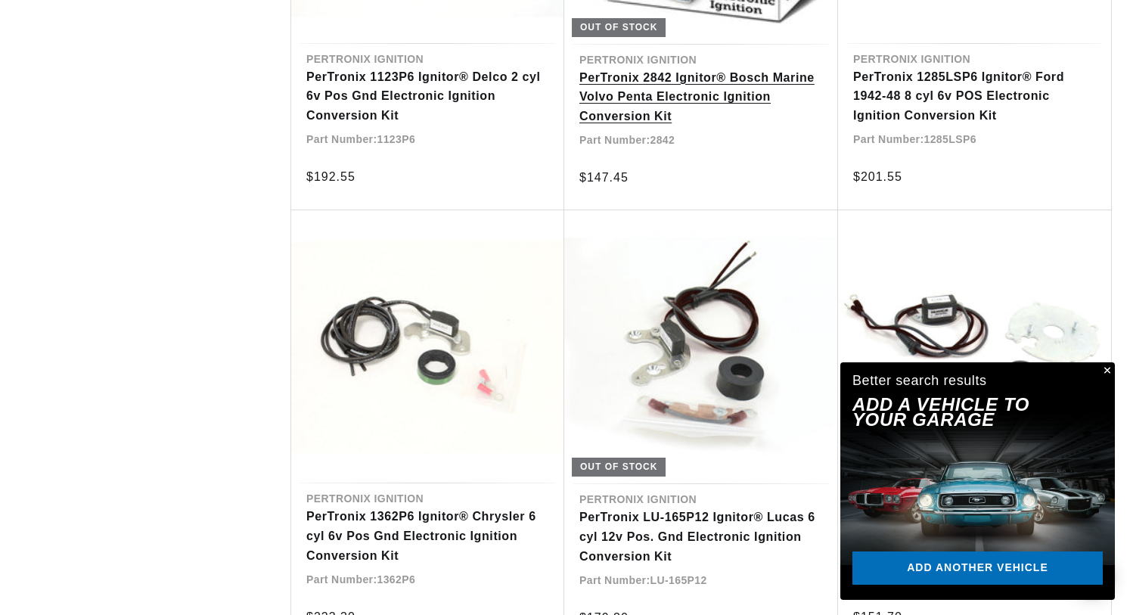
scroll to position [0, 959]
